Goal: Task Accomplishment & Management: Manage account settings

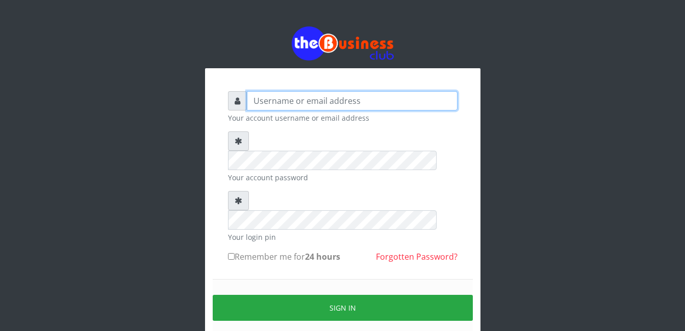
type input "Mlanga"
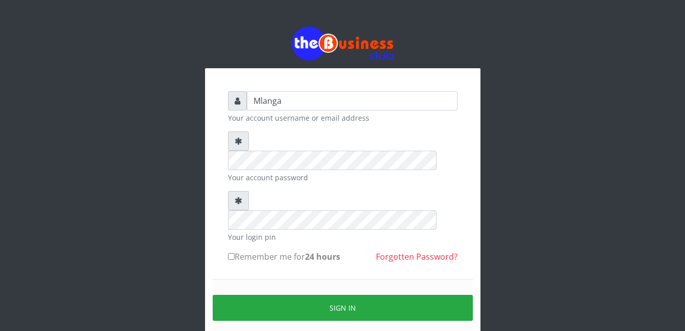
click at [149, 209] on div "Mlanga Your account username or email address Your account password Your login …" at bounding box center [342, 203] width 581 height 406
click at [159, 201] on div "Mlanga Your account username or email address Your account password Your login …" at bounding box center [342, 203] width 581 height 406
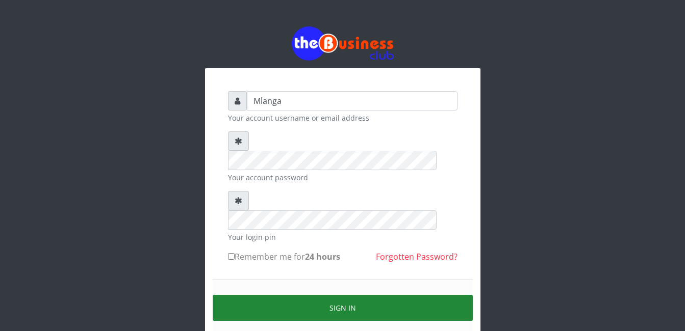
click at [377, 295] on button "Sign in" at bounding box center [343, 308] width 260 height 26
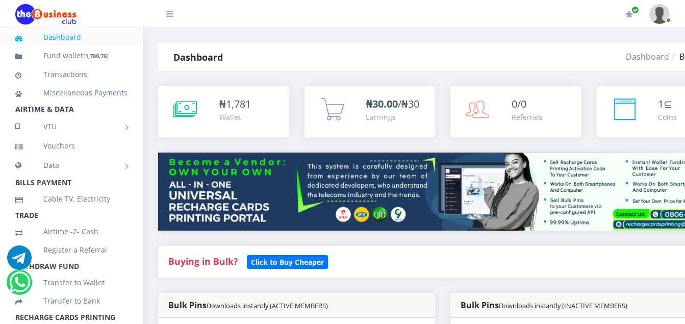
drag, startPoint x: 0, startPoint y: 0, endPoint x: 235, endPoint y: 99, distance: 255.3
click at [235, 99] on span "1,781" at bounding box center [238, 104] width 25 height 14
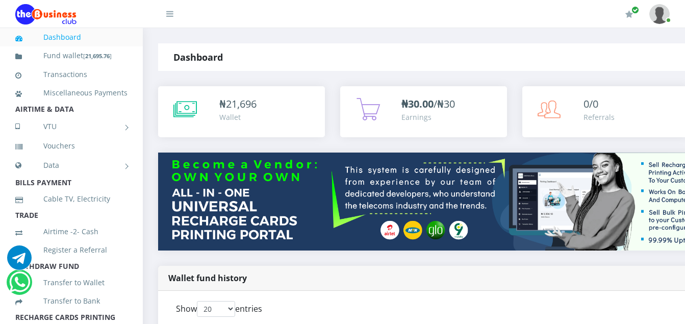
click at [211, 60] on strong "Dashboard" at bounding box center [197, 57] width 49 height 12
click at [245, 109] on span "21,696" at bounding box center [241, 104] width 31 height 14
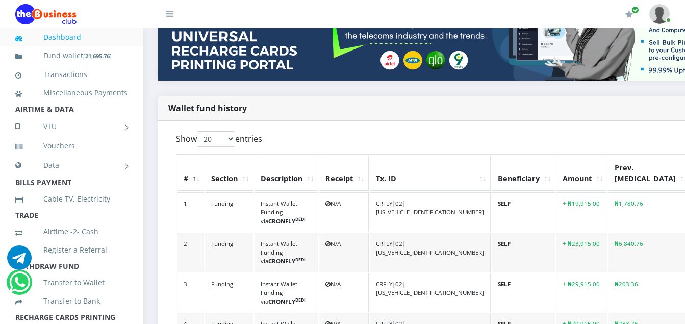
scroll to position [184, 0]
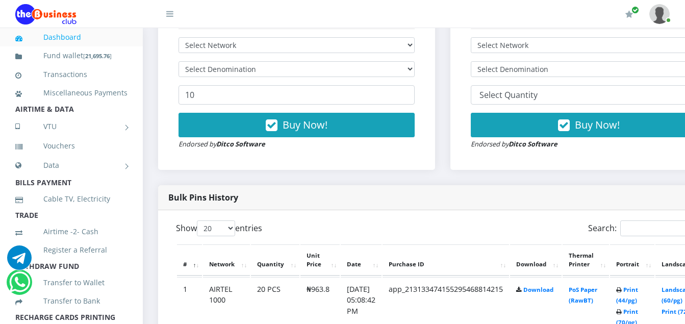
scroll to position [367, 0]
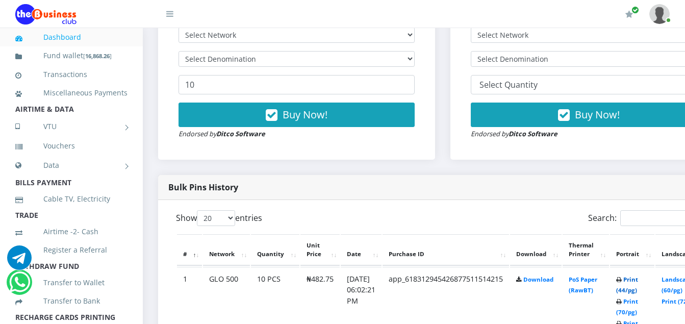
click at [638, 282] on link "Print (44/pg)" at bounding box center [627, 284] width 22 height 19
